Goal: Book appointment/travel/reservation

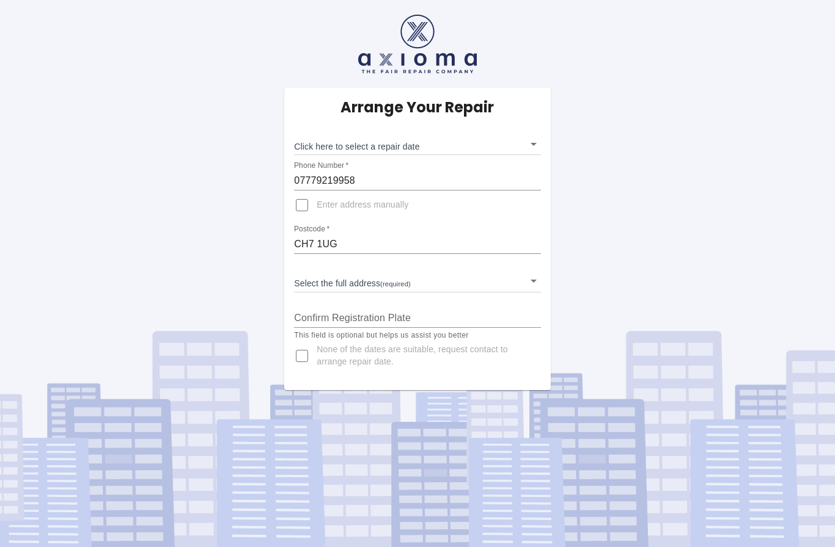
click at [533, 148] on body "Arrange Your Repair Click here to select a repair date ​ Phone Number   * 07779…" at bounding box center [417, 273] width 835 height 547
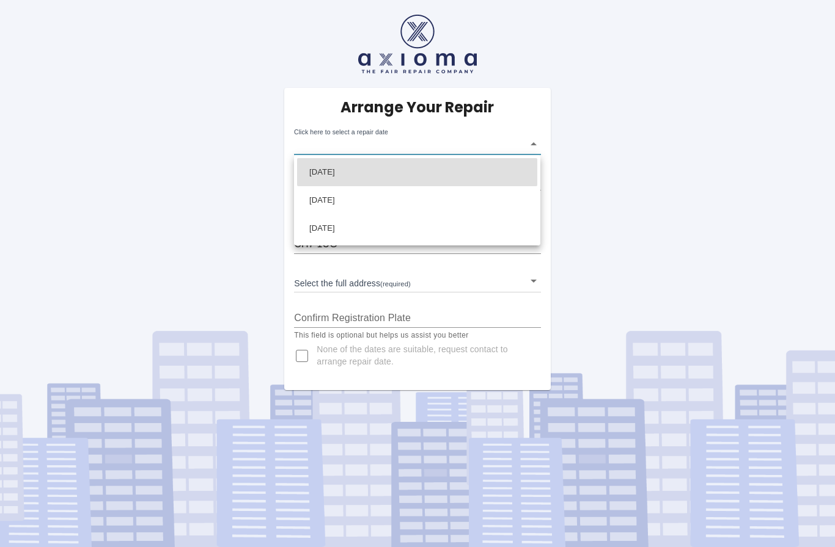
click at [512, 172] on li "[DATE]" at bounding box center [417, 172] width 240 height 28
type input "2025-09-22T00:00:00.000Z"
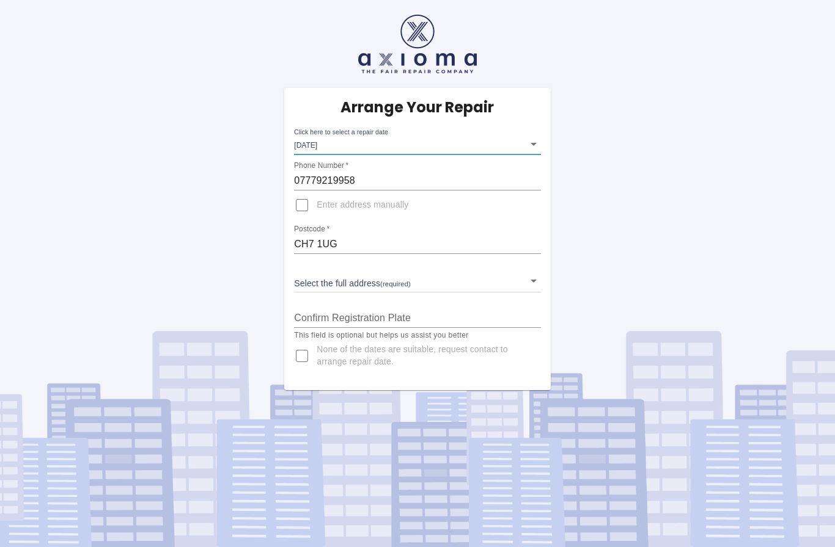
click at [536, 279] on body "Arrange Your Repair Click here to select a repair date Mon Sep 22 2025 2025-09-…" at bounding box center [417, 273] width 835 height 547
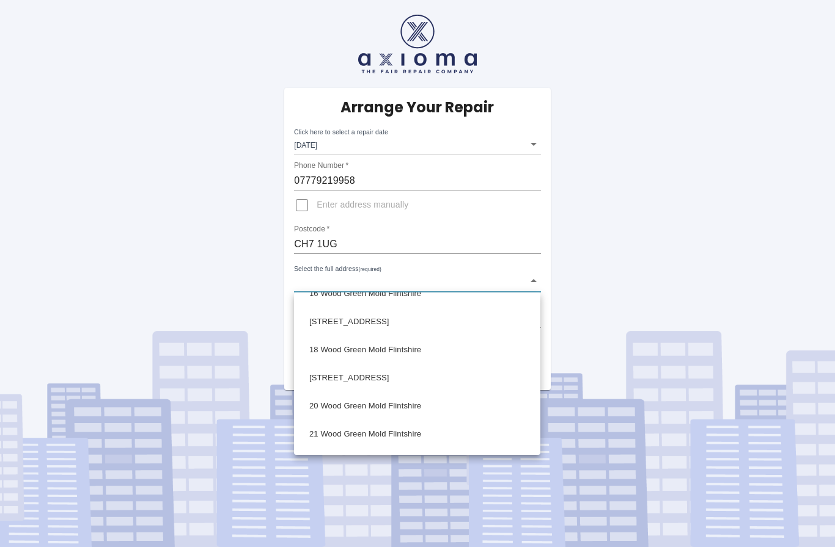
scroll to position [362, 0]
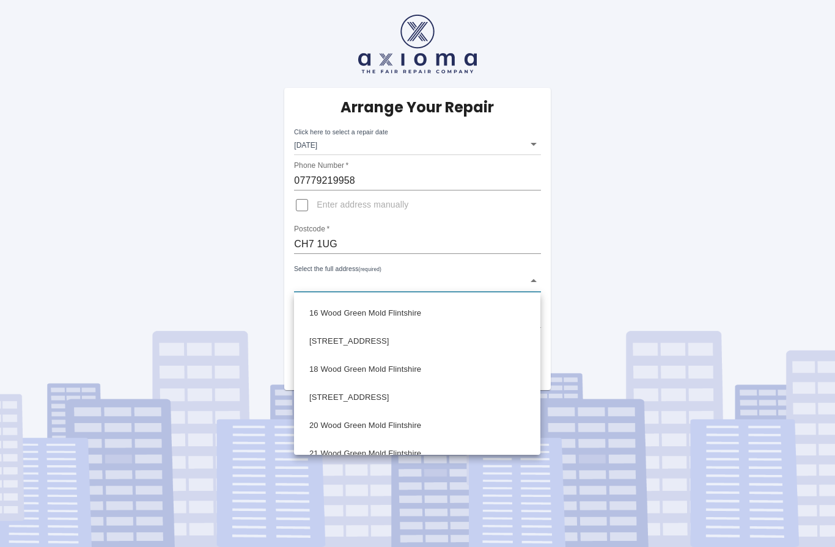
click at [414, 338] on li "17 Wood Green Mold Flintshire" at bounding box center [417, 341] width 240 height 28
type input "17 Wood Green Mold Flintshire"
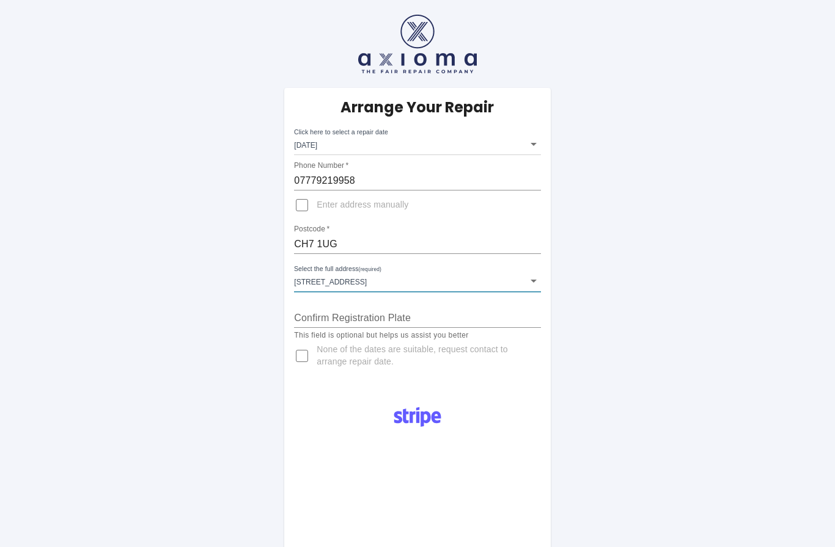
click at [473, 315] on input "Confirm Registration Plate" at bounding box center [417, 319] width 246 height 20
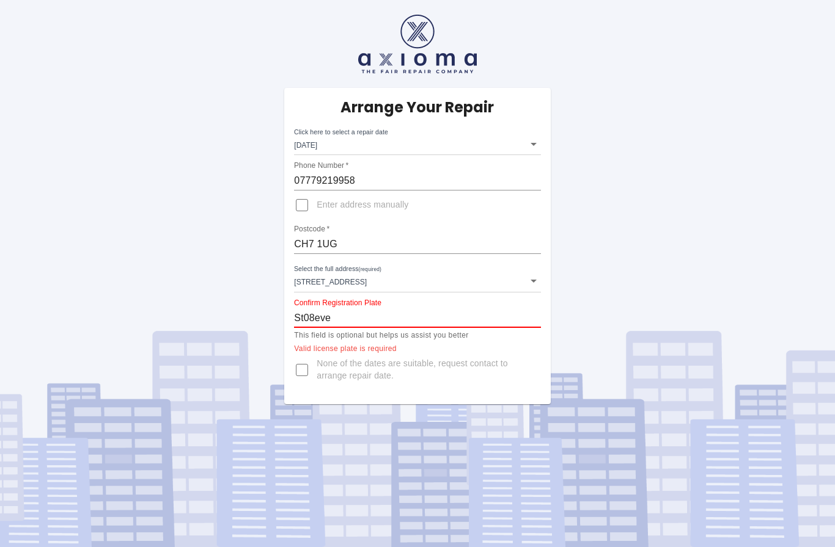
scroll to position [0, 0]
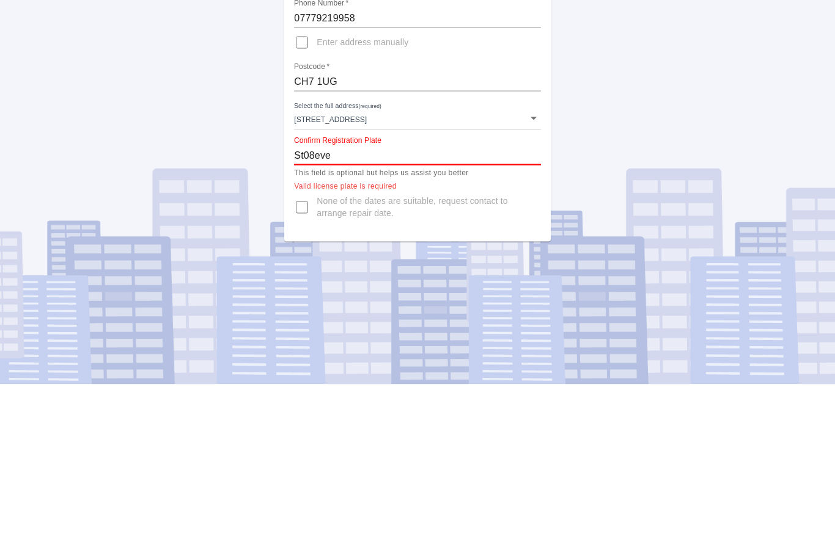
click at [365, 309] on input "St08eve" at bounding box center [417, 319] width 246 height 20
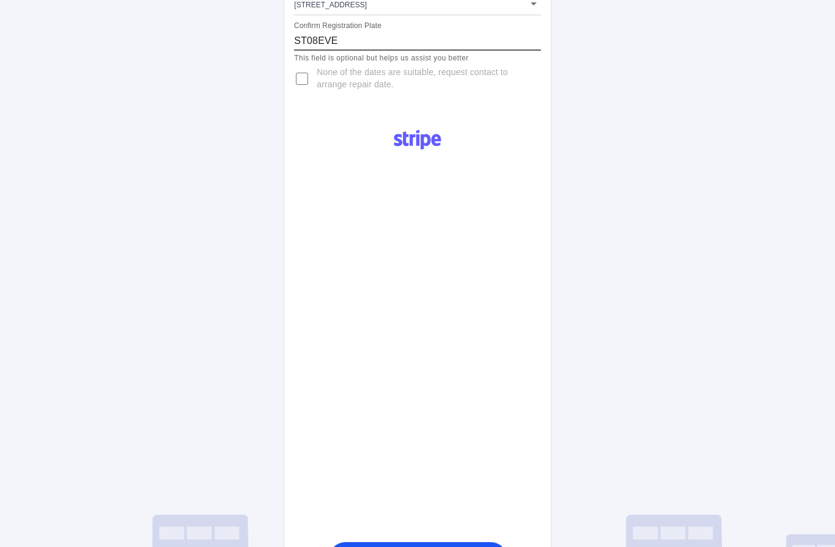
scroll to position [279, 0]
type input "ST08EVE"
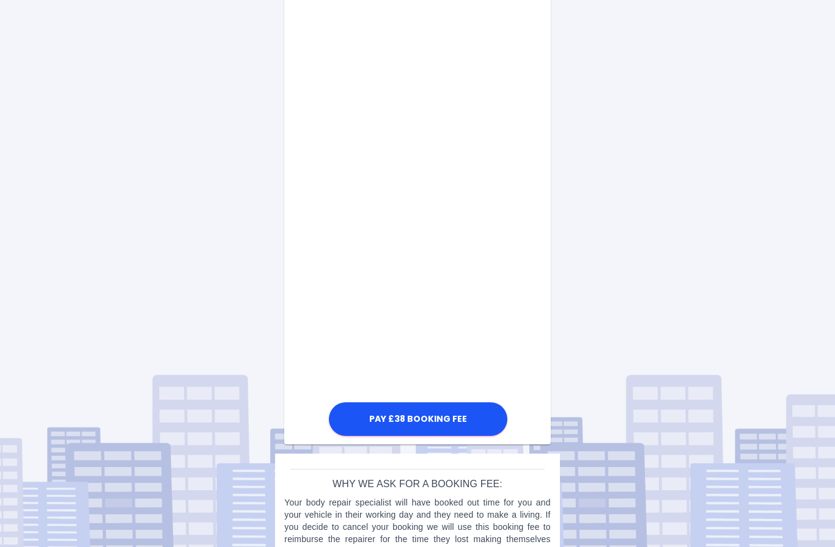
scroll to position [629, 0]
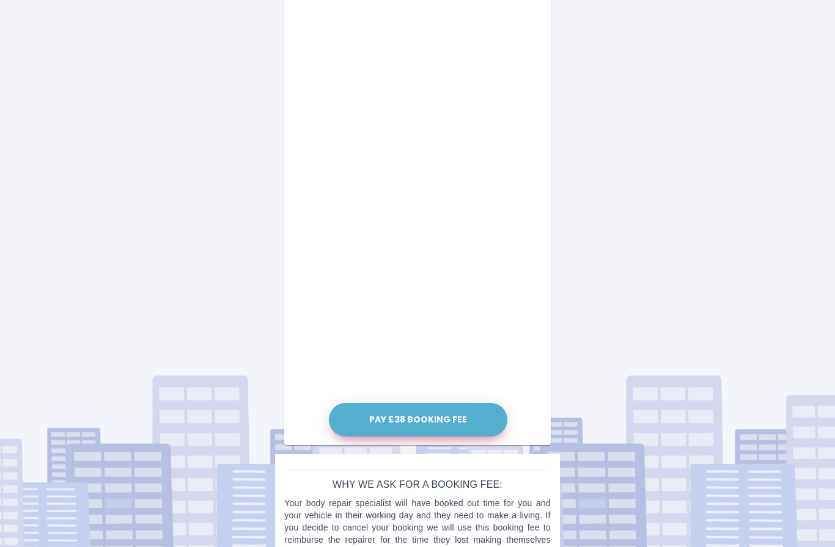
click at [440, 421] on button "Pay £38 Booking Fee" at bounding box center [418, 420] width 178 height 34
